Goal: Ask a question

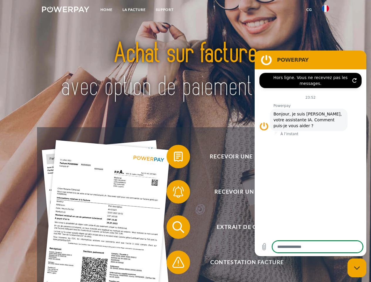
click at [65, 10] on img at bounding box center [65, 9] width 47 height 6
click at [325, 10] on img at bounding box center [325, 8] width 7 height 7
click at [309, 10] on link "CG" at bounding box center [309, 9] width 16 height 11
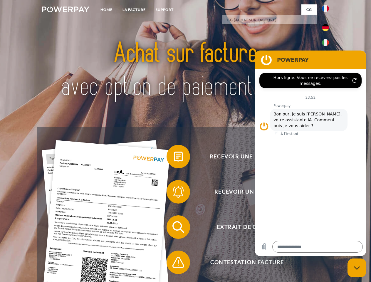
click at [174, 158] on span at bounding box center [169, 156] width 29 height 29
click at [174, 193] on span at bounding box center [169, 191] width 29 height 29
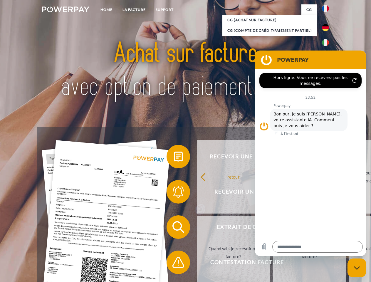
click at [273, 228] on link "Jusqu'à quand dois-je payer ma facture?" at bounding box center [309, 252] width 73 height 73
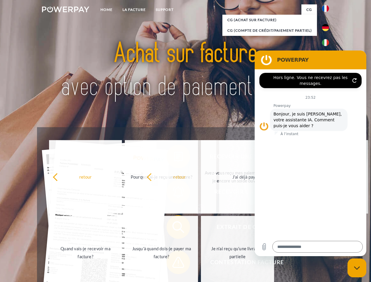
click at [174, 263] on span at bounding box center [169, 261] width 29 height 29
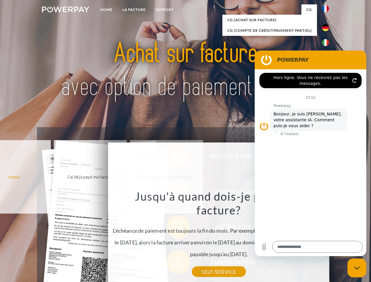
click at [356, 268] on icon "Fermer la fenêtre de messagerie" at bounding box center [357, 268] width 6 height 4
type textarea "*"
